Goal: Information Seeking & Learning: Learn about a topic

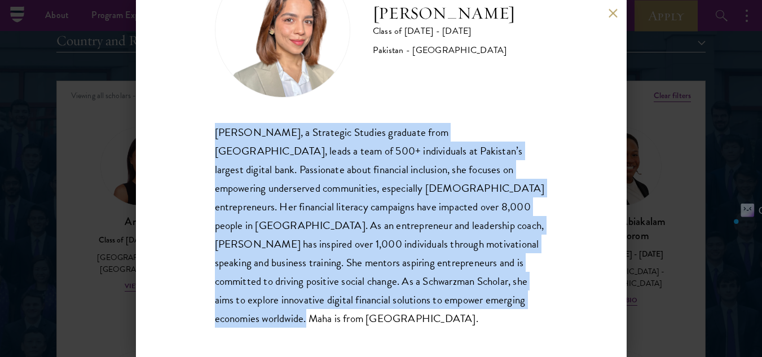
scroll to position [76, 0]
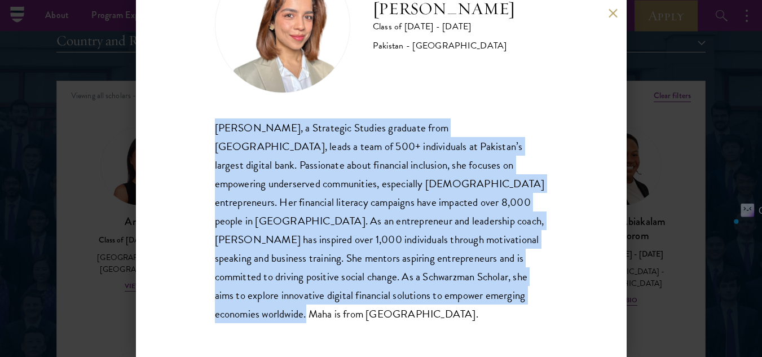
drag, startPoint x: 215, startPoint y: 147, endPoint x: 293, endPoint y: 329, distance: 198.2
click at [293, 329] on div "[PERSON_NAME] Class of [DATE] - [DATE] Pakistan - [GEOGRAPHIC_DATA] [PERSON_NAM…" at bounding box center [381, 178] width 491 height 357
copy div "[PERSON_NAME], a Strategic Studies graduate from [GEOGRAPHIC_DATA], leads a tea…"
click at [612, 14] on button at bounding box center [614, 13] width 10 height 10
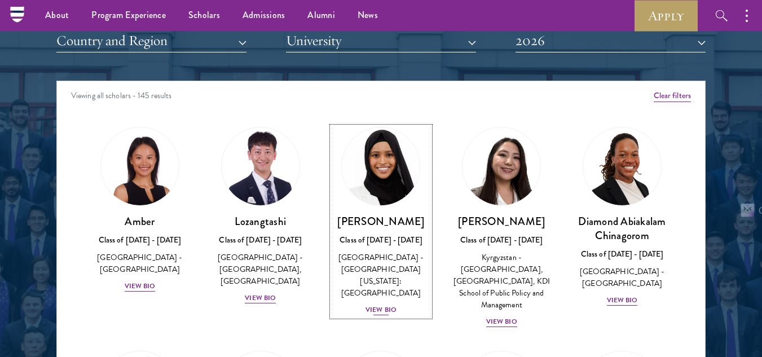
click at [380, 305] on div "View Bio" at bounding box center [381, 310] width 31 height 11
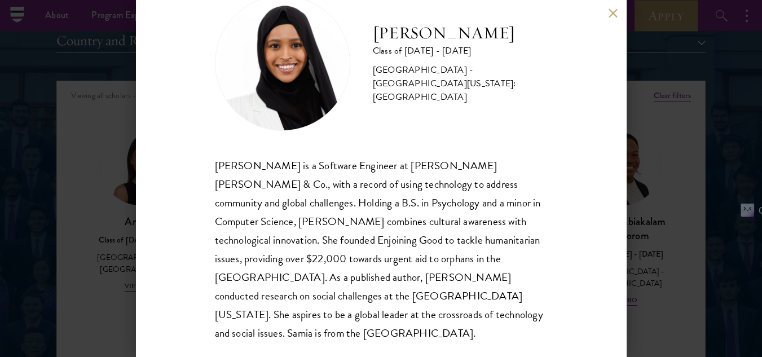
scroll to position [39, 0]
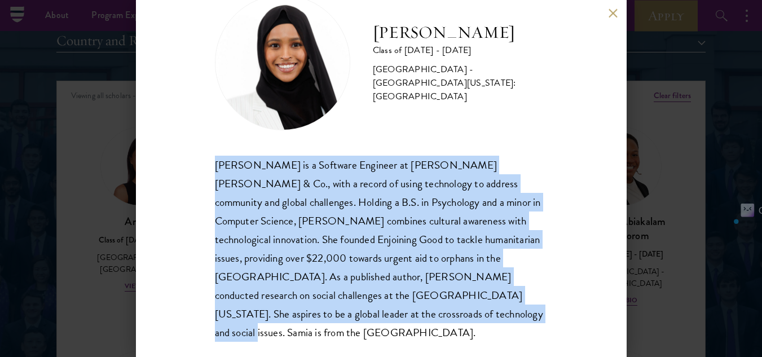
drag, startPoint x: 217, startPoint y: 166, endPoint x: 321, endPoint y: 314, distance: 181.4
click at [321, 314] on div "[PERSON_NAME] is a Software Engineer at [PERSON_NAME] [PERSON_NAME] & Co., with…" at bounding box center [381, 249] width 333 height 186
click at [614, 12] on button at bounding box center [614, 13] width 10 height 10
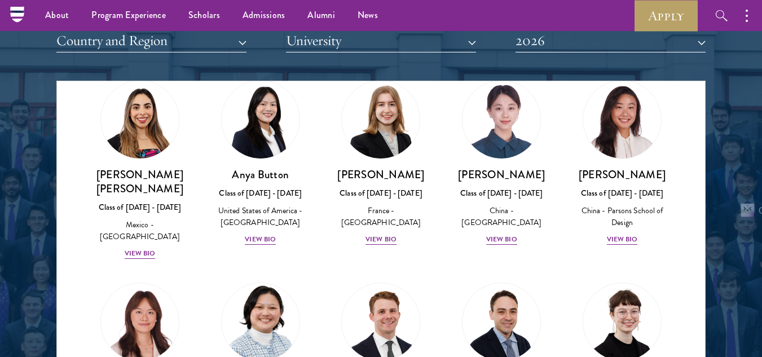
scroll to position [903, 0]
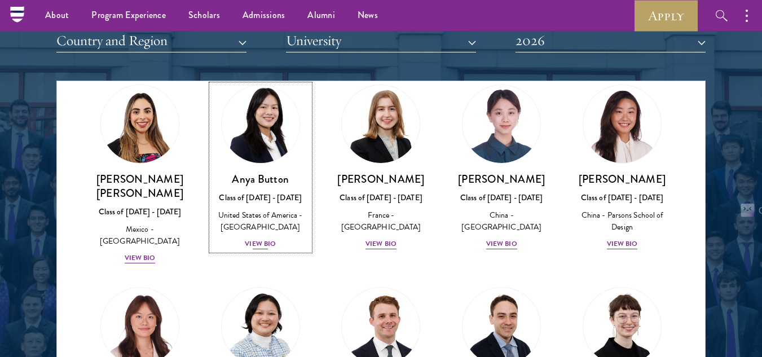
click at [257, 239] on div "View Bio" at bounding box center [260, 244] width 31 height 11
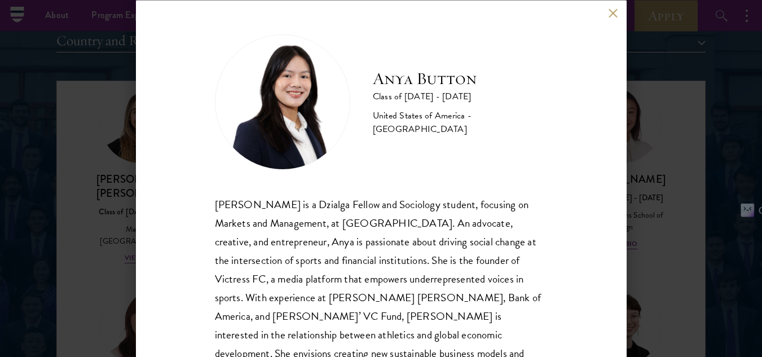
click at [615, 10] on button at bounding box center [614, 13] width 10 height 10
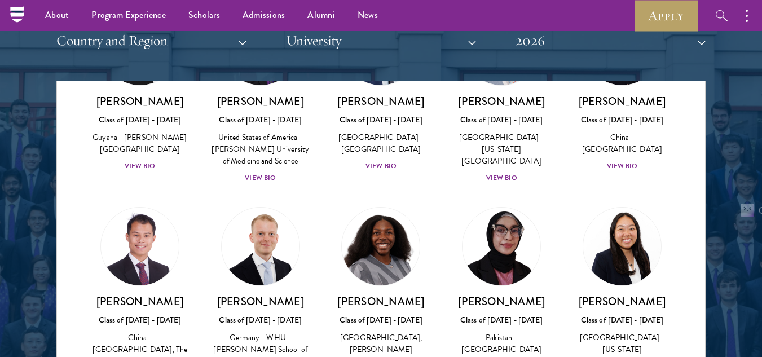
scroll to position [2126, 0]
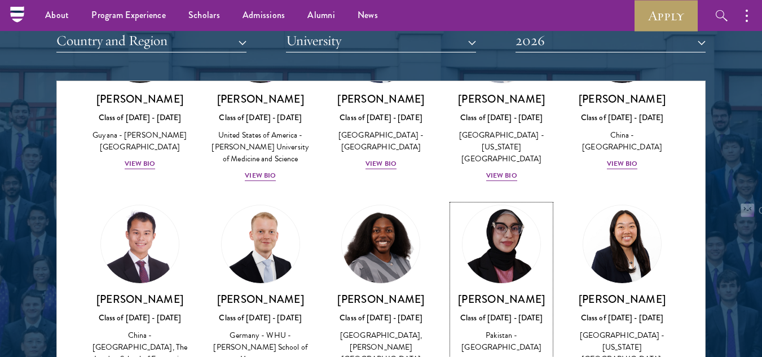
click at [498, 357] on div "View Bio" at bounding box center [501, 364] width 31 height 11
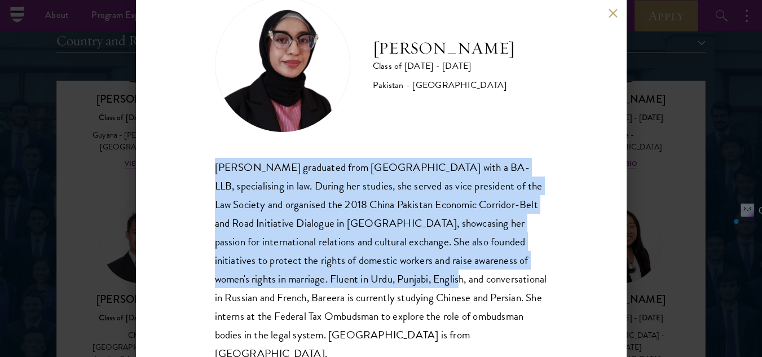
scroll to position [58, 0]
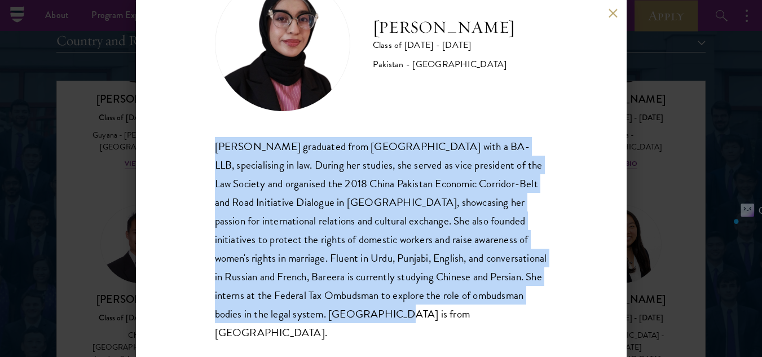
drag, startPoint x: 217, startPoint y: 202, endPoint x: 503, endPoint y: 319, distance: 309.2
click at [503, 319] on div "[PERSON_NAME] graduated from [GEOGRAPHIC_DATA] with a BA-LLB, specialising in l…" at bounding box center [381, 239] width 333 height 205
click at [615, 11] on button at bounding box center [614, 13] width 10 height 10
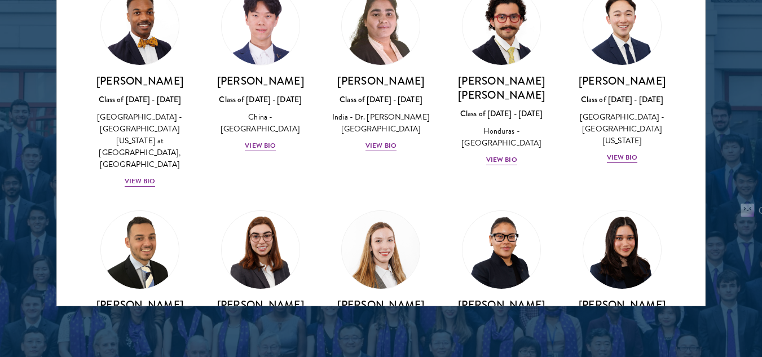
scroll to position [2342, 0]
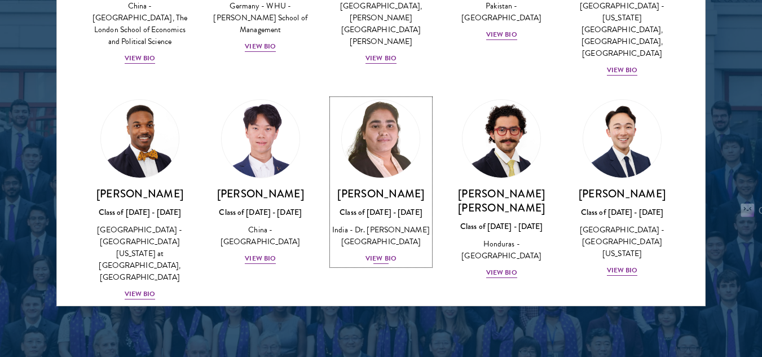
click at [377, 253] on div "View Bio" at bounding box center [381, 258] width 31 height 11
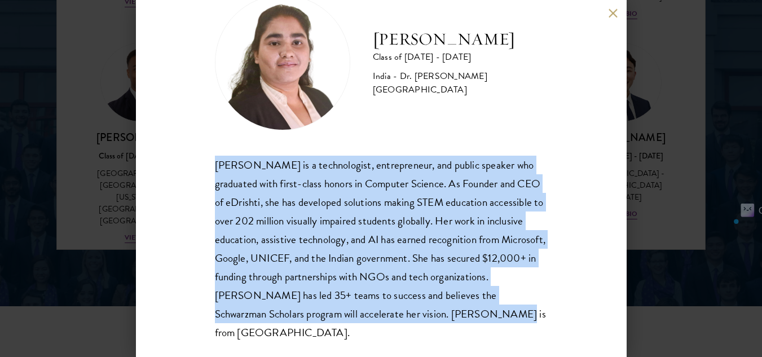
drag, startPoint x: 213, startPoint y: 163, endPoint x: 535, endPoint y: 326, distance: 360.5
click at [535, 326] on div "[PERSON_NAME] Class of [DATE] - [DATE] [GEOGRAPHIC_DATA] - Dr. [PERSON_NAME][GE…" at bounding box center [381, 178] width 491 height 357
